Goal: Information Seeking & Learning: Find contact information

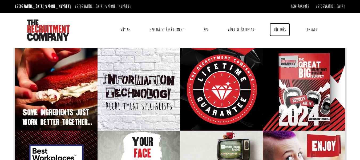
click at [279, 31] on link "The Jobs" at bounding box center [280, 29] width 20 height 13
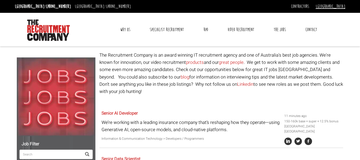
click at [344, 6] on link "[GEOGRAPHIC_DATA]" at bounding box center [331, 6] width 30 height 6
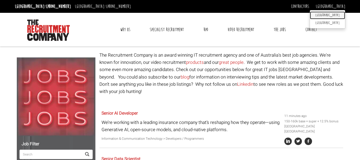
click at [338, 16] on link "[GEOGRAPHIC_DATA]" at bounding box center [327, 15] width 35 height 8
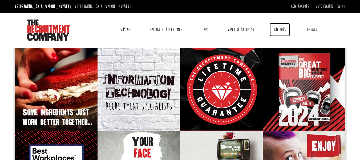
click at [280, 29] on link "The Jobs" at bounding box center [280, 29] width 20 height 13
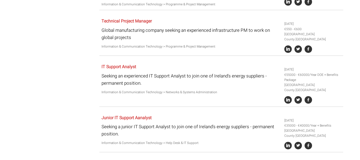
scroll to position [640, 0]
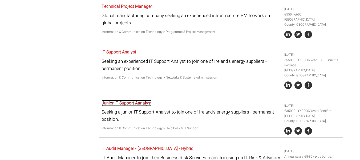
click at [146, 100] on link "Junior IT Support Aanalyst" at bounding box center [127, 103] width 50 height 6
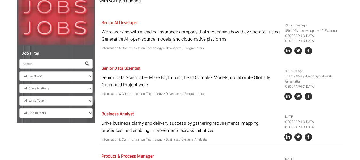
scroll to position [96, 0]
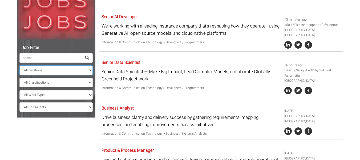
click at [86, 70] on select "All Locations Sydney Melbourne Ireland Sydney CBD Parramatta Circular Quay Nort…" at bounding box center [55, 70] width 73 height 10
click at [19, 65] on select "All Locations Sydney Melbourne Ireland Sydney CBD Parramatta Circular Quay Nort…" at bounding box center [55, 70] width 73 height 10
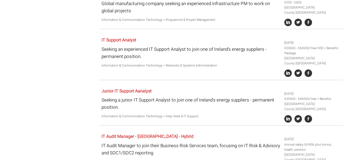
scroll to position [666, 0]
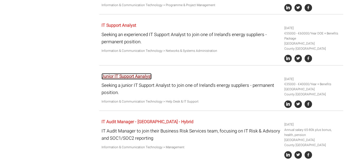
click at [133, 73] on link "Junior IT Support Aanalyst" at bounding box center [127, 76] width 50 height 6
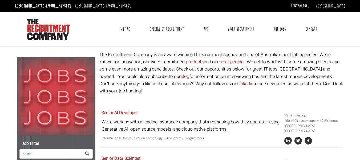
scroll to position [0, 0]
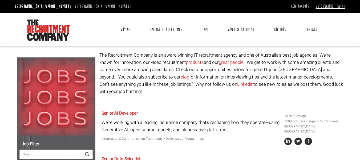
click at [340, 4] on link "[GEOGRAPHIC_DATA]" at bounding box center [331, 6] width 30 height 6
drag, startPoint x: 224, startPoint y: 45, endPoint x: 265, endPoint y: 39, distance: 42.0
click at [224, 45] on div "Toggle navigation Why Us Reviews Awards Why contract through us? News & Blog Sp…" at bounding box center [180, 29] width 335 height 33
click at [314, 30] on link "Contact" at bounding box center [311, 29] width 20 height 13
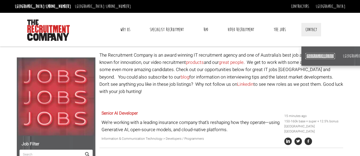
click at [310, 54] on link "[GEOGRAPHIC_DATA]" at bounding box center [320, 56] width 30 height 6
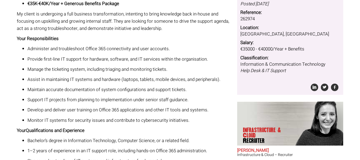
scroll to position [80, 0]
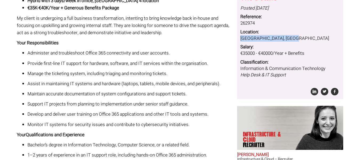
drag, startPoint x: 240, startPoint y: 39, endPoint x: 289, endPoint y: 39, distance: 49.0
click at [289, 39] on div "The Details Posted 10 days ago Reference: 262974 Location: Ireland, County Dubl…" at bounding box center [290, 44] width 106 height 109
copy dd "Ireland, County Dublin"
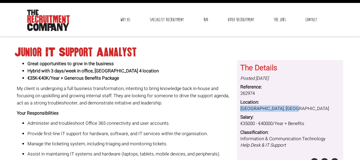
scroll to position [0, 0]
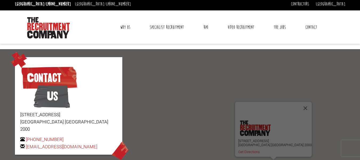
scroll to position [27, 0]
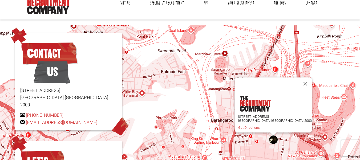
click at [270, 17] on div "Toggle navigation Why Us Reviews Awards Why contract through us? News & Blog Sp…" at bounding box center [180, 2] width 335 height 33
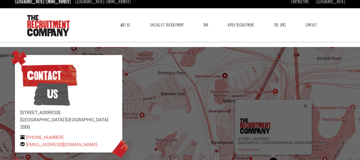
scroll to position [0, 0]
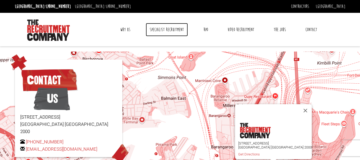
click at [172, 30] on link "Specialist Recruitment" at bounding box center [167, 29] width 42 height 13
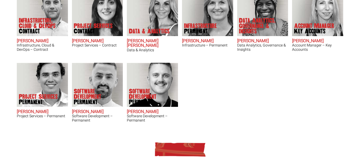
scroll to position [175, 0]
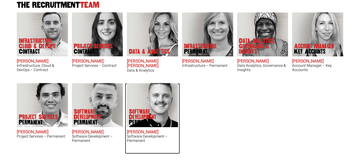
click at [151, 130] on h2 "[PERSON_NAME]" at bounding box center [152, 132] width 51 height 5
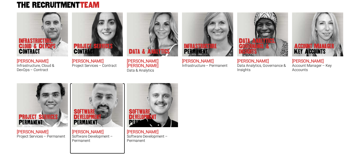
click at [80, 134] on h3 "Software Development – Permanent" at bounding box center [97, 138] width 51 height 8
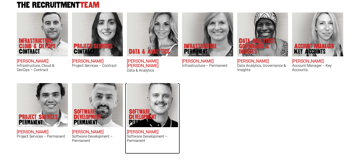
click at [147, 130] on h2 "[PERSON_NAME]" at bounding box center [152, 132] width 51 height 5
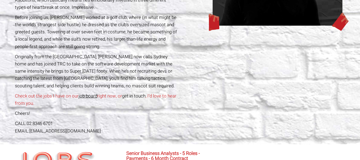
scroll to position [160, 0]
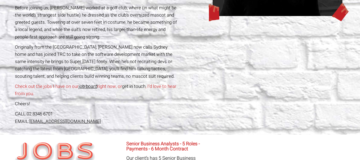
drag, startPoint x: 105, startPoint y: 122, endPoint x: 30, endPoint y: 122, distance: 74.9
click at [30, 122] on div "EMAIL: [EMAIL_ADDRESS][DOMAIN_NAME]" at bounding box center [96, 121] width 163 height 7
copy link "[EMAIL_ADDRESS][DOMAIN_NAME]"
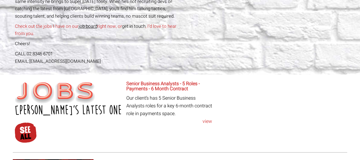
scroll to position [267, 0]
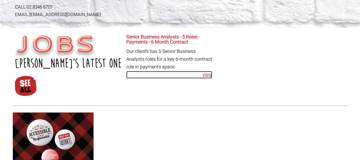
click at [208, 75] on link "view" at bounding box center [169, 75] width 86 height 8
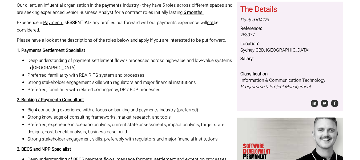
scroll to position [34, 0]
